Goal: Task Accomplishment & Management: Complete application form

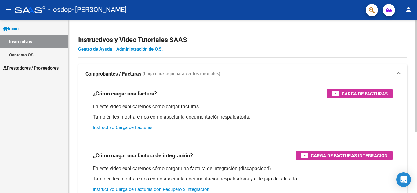
click at [136, 128] on link "Instructivo Carga de Facturas" at bounding box center [123, 127] width 60 height 5
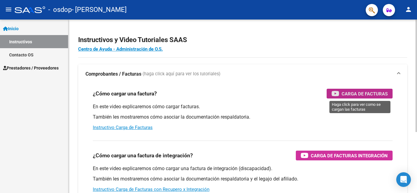
click at [336, 95] on icon "button" at bounding box center [335, 93] width 8 height 7
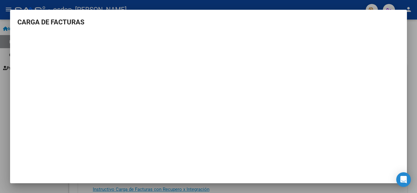
click at [370, 20] on h3 "CARGA DE FACTURAS" at bounding box center [208, 22] width 382 height 10
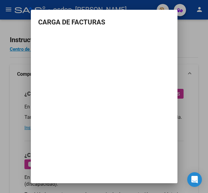
click at [93, 92] on mat-dialog-container "CARGA DE FACTURAS" at bounding box center [104, 97] width 146 height 174
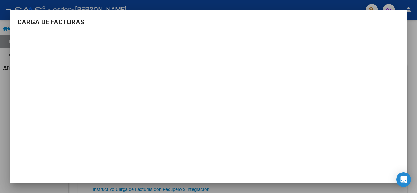
click at [386, 31] on mat-dialog-content "CARGA DE FACTURAS" at bounding box center [208, 94] width 397 height 154
click at [349, 5] on div at bounding box center [208, 96] width 417 height 193
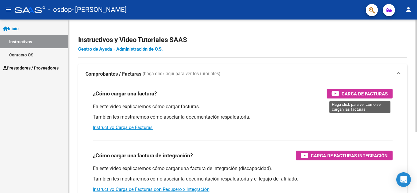
click at [345, 94] on span "Carga de Facturas" at bounding box center [364, 94] width 46 height 8
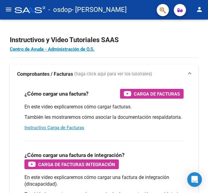
click at [9, 11] on mat-icon "menu" at bounding box center [8, 9] width 7 height 7
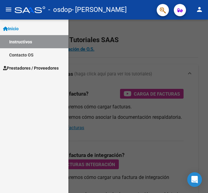
click at [104, 44] on div at bounding box center [104, 106] width 208 height 173
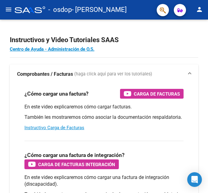
click at [9, 10] on mat-icon "menu" at bounding box center [8, 9] width 7 height 7
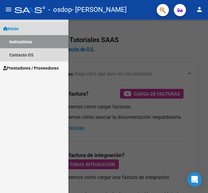
click at [13, 28] on span "Inicio" at bounding box center [11, 28] width 16 height 7
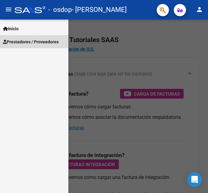
click at [21, 41] on span "Prestadores / Proveedores" at bounding box center [31, 41] width 56 height 7
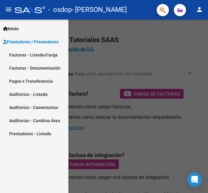
click at [27, 56] on link "Facturas - Listado/Carga" at bounding box center [34, 54] width 68 height 13
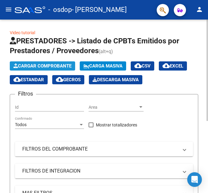
click at [59, 63] on span "Cargar Comprobante" at bounding box center [42, 65] width 58 height 5
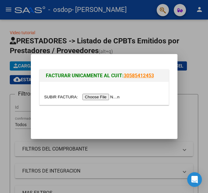
click at [105, 95] on input "file" at bounding box center [82, 97] width 77 height 6
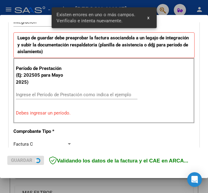
scroll to position [160, 0]
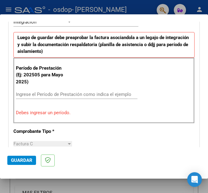
click at [49, 97] on input "Ingrese el Período de Prestación como indica el ejemplo" at bounding box center [44, 94] width 57 height 5
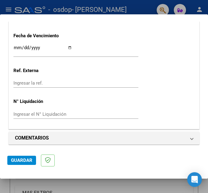
scroll to position [467, 0]
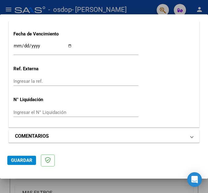
click at [179, 137] on mat-panel-title "COMENTARIOS" at bounding box center [100, 135] width 171 height 7
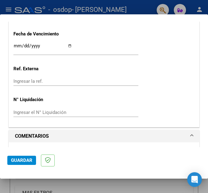
click at [190, 137] on span at bounding box center [191, 135] width 2 height 7
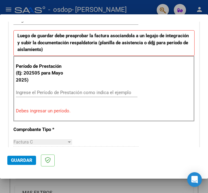
scroll to position [129, 0]
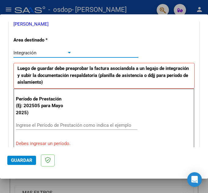
click at [70, 53] on div at bounding box center [69, 52] width 5 height 5
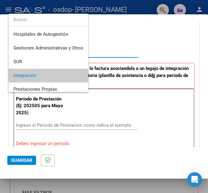
scroll to position [23, 0]
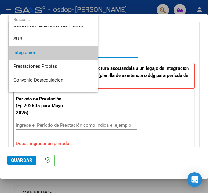
click at [70, 53] on span "Integración" at bounding box center [53, 53] width 80 height 14
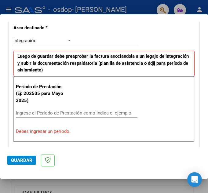
scroll to position [153, 0]
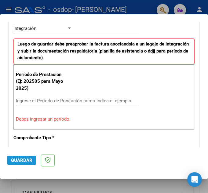
click at [20, 158] on span "Guardar" at bounding box center [21, 159] width 21 height 5
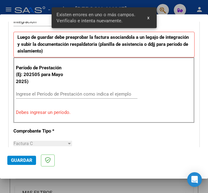
click at [58, 97] on div "Ingrese el Período de Prestación como indica el ejemplo" at bounding box center [76, 93] width 121 height 9
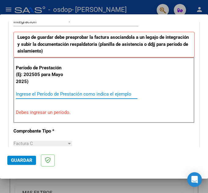
click at [51, 73] on p "Período de Prestación (Ej: 202505 para Mayo 2025)" at bounding box center [42, 74] width 53 height 21
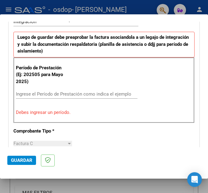
click at [50, 97] on div "Ingrese el Período de Prestación como indica el ejemplo" at bounding box center [76, 93] width 121 height 9
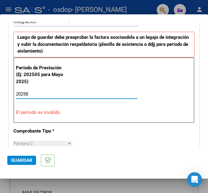
click at [76, 130] on div "CUIT * 23-31302304-4 Ingresar CUIT ANALISIS PRESTADOR CARLETTA DANIELA ARCA Pad…" at bounding box center [104, 186] width 190 height 496
click at [24, 93] on input "20258" at bounding box center [44, 93] width 57 height 5
click at [27, 94] on input "20258" at bounding box center [44, 93] width 57 height 5
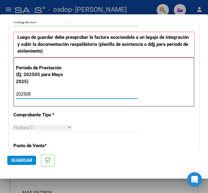
type input "202508"
click at [16, 157] on button "Guardar" at bounding box center [21, 160] width 29 height 9
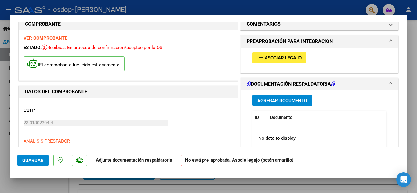
scroll to position [0, 0]
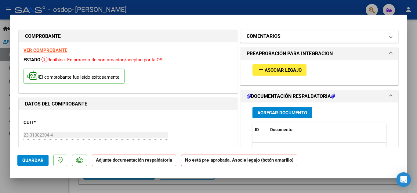
click at [207, 41] on mat-expansion-panel-header "COMENTARIOS" at bounding box center [318, 36] width 157 height 12
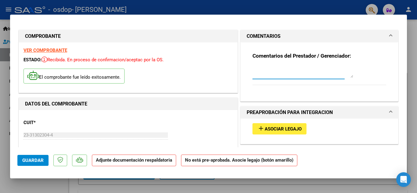
click at [207, 74] on textarea at bounding box center [302, 72] width 101 height 12
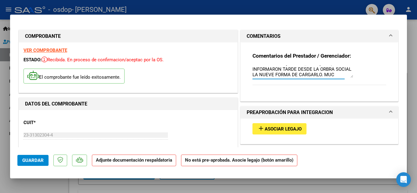
scroll to position [16, 0]
type textarea "ESPERO SEA LIQUIDADA COMO EL RETOS DE LAS FACTURAS DE AGOSTO YA QUE ME INFORMAR…"
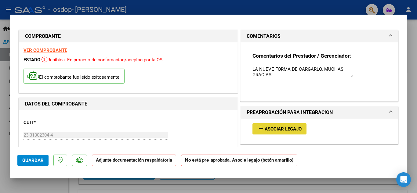
click at [207, 125] on button "add Asociar Legajo" at bounding box center [279, 128] width 54 height 11
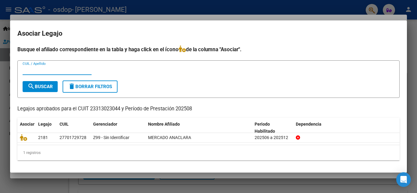
click at [44, 88] on span "search Buscar" at bounding box center [39, 86] width 25 height 5
click at [207, 20] on div at bounding box center [208, 96] width 417 height 193
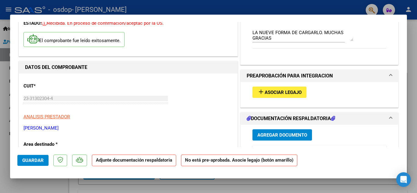
scroll to position [49, 0]
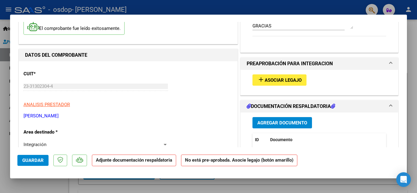
click at [207, 125] on span "Agregar Documento" at bounding box center [282, 122] width 50 height 5
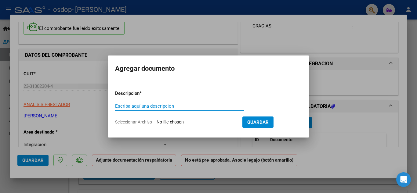
click at [170, 106] on input "Escriba aquí una descripcion" at bounding box center [179, 105] width 129 height 5
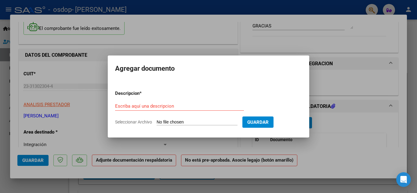
click at [169, 123] on input "Seleccionar Archivo" at bounding box center [196, 123] width 81 height 6
type input "C:\fakepath\planilla MERCADO AGOST.pdf"
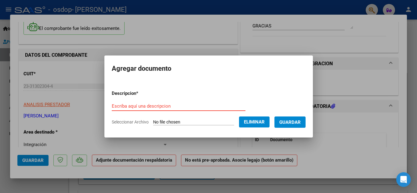
click at [194, 107] on input "Escriba aquí una descripcion" at bounding box center [179, 105] width 134 height 5
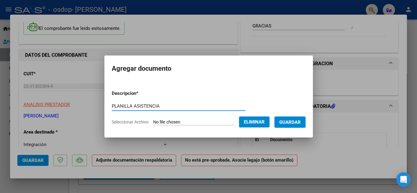
type input "PLANILLA ASISTENCIA"
click at [207, 122] on span "Guardar" at bounding box center [289, 122] width 21 height 5
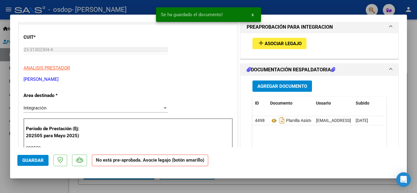
scroll to position [98, 0]
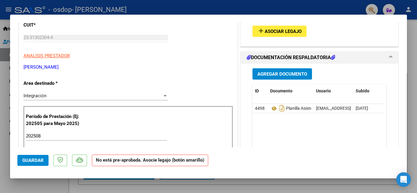
click at [27, 160] on span "Guardar" at bounding box center [32, 160] width 21 height 5
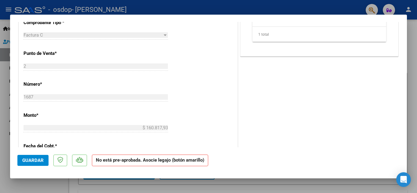
scroll to position [244, 0]
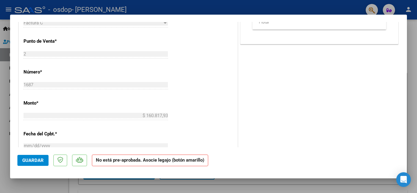
click at [207, 31] on div at bounding box center [208, 96] width 417 height 193
type input "$ 0,00"
